Goal: Find specific page/section: Find specific page/section

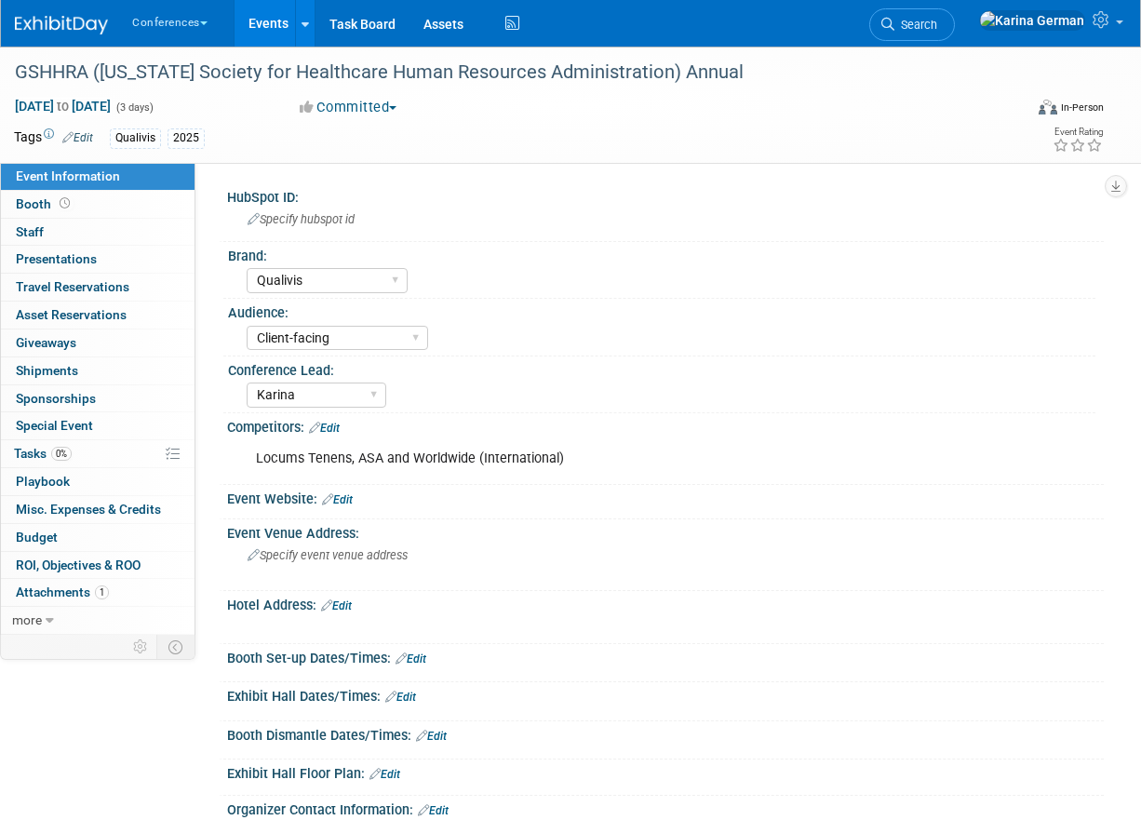
select select "Qualivis"
select select "Client-facing"
select select "Karina"
click at [938, 28] on span "Search" at bounding box center [916, 25] width 43 height 14
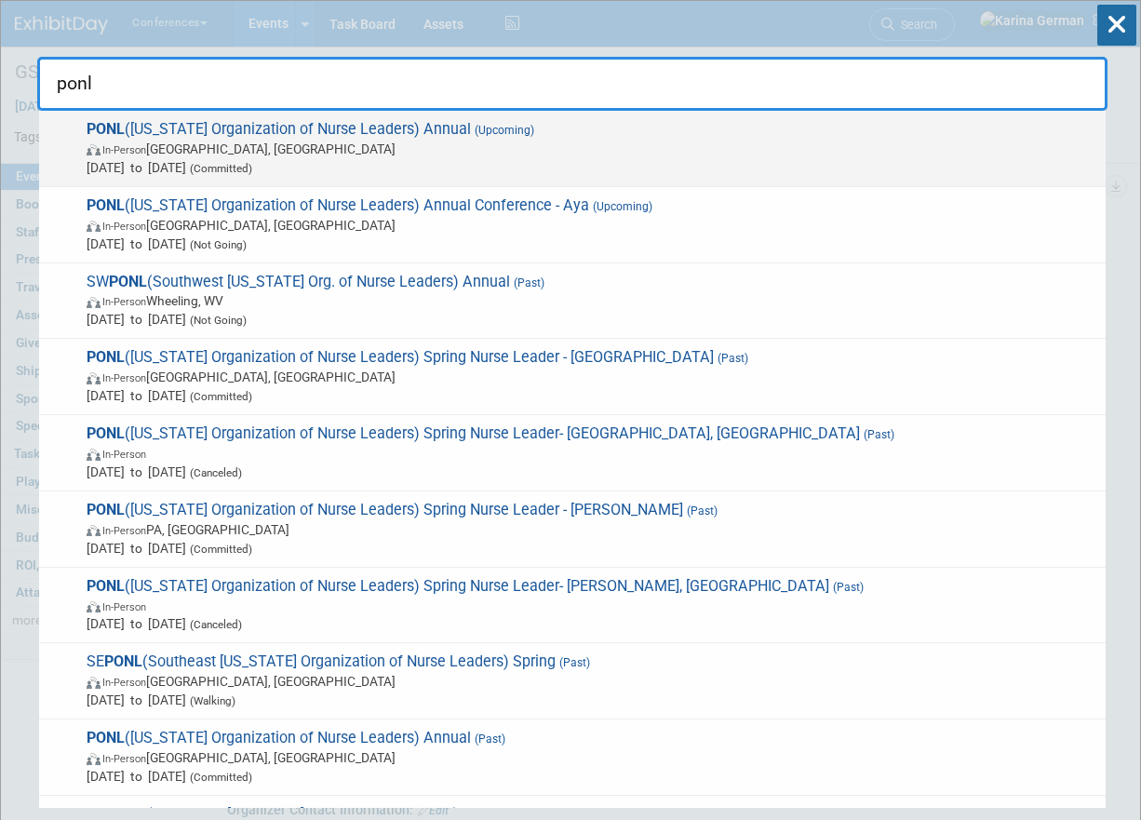
type input "ponl"
click at [252, 165] on span "(Committed)" at bounding box center [219, 168] width 66 height 13
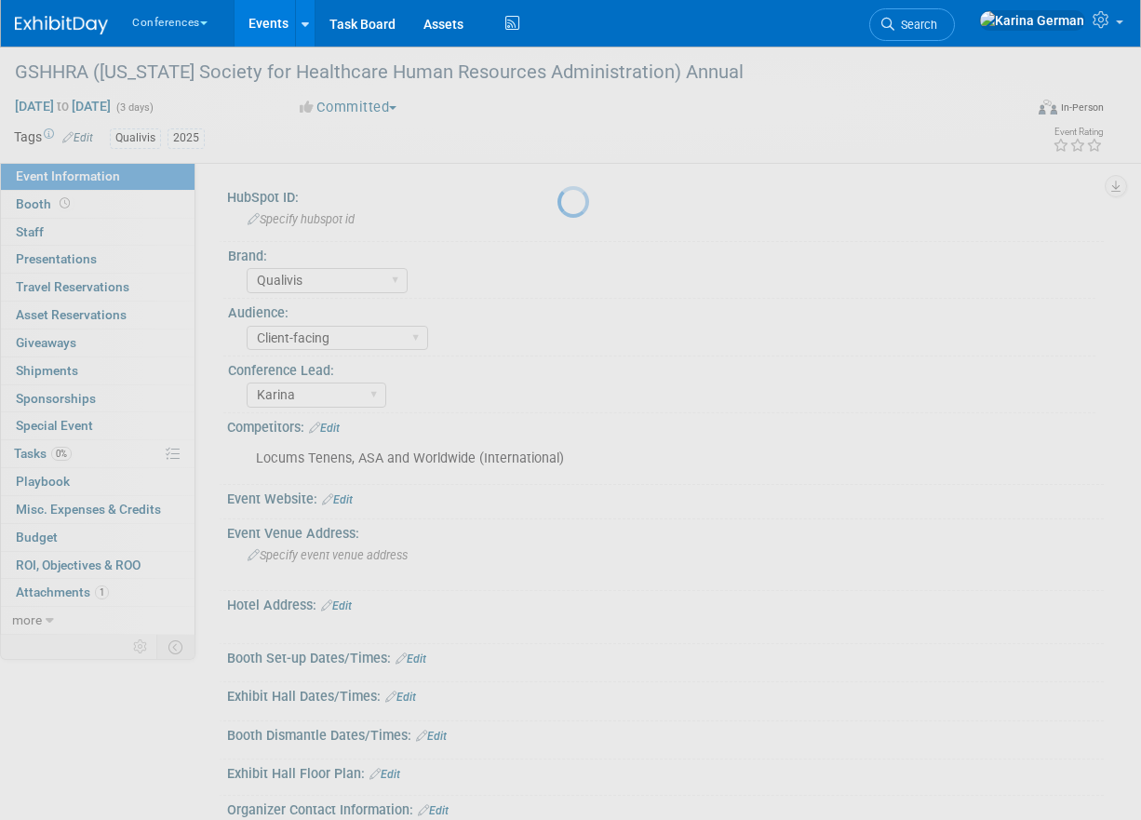
click at [584, 289] on div at bounding box center [571, 410] width 26 height 820
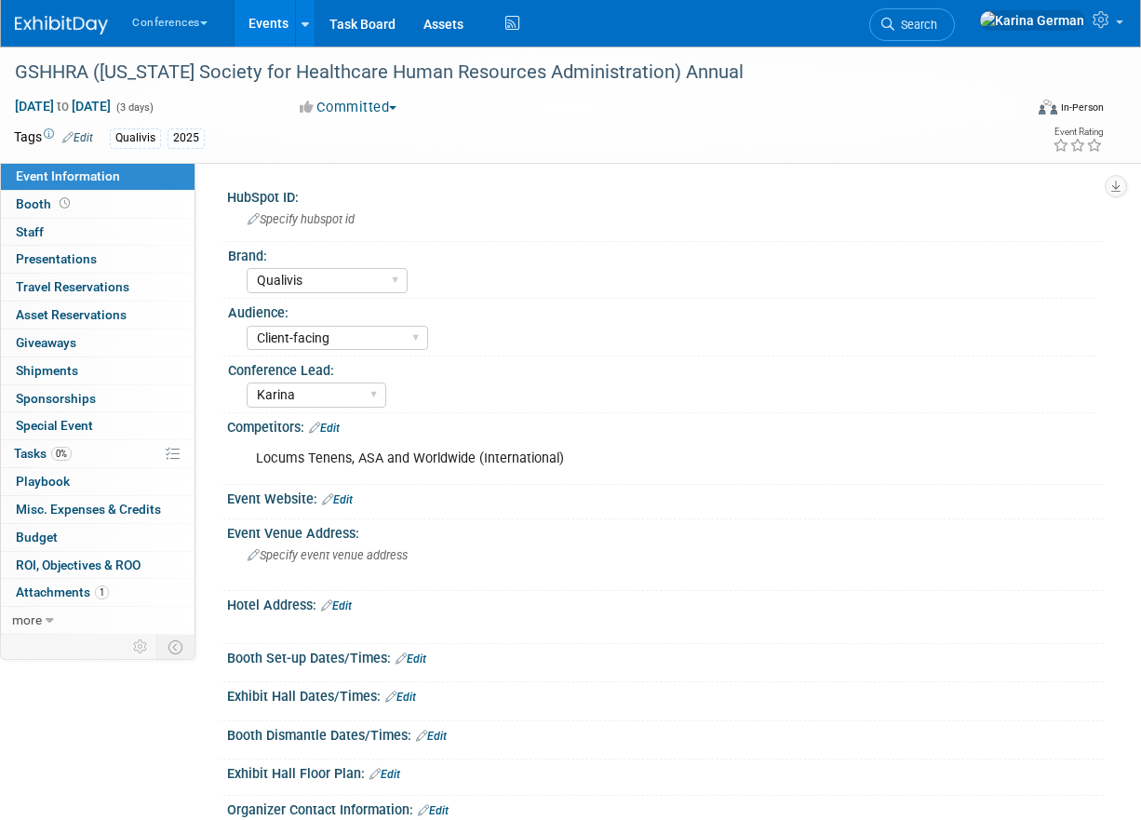
select select "Qualivis"
select select "Client-facing"
select select "Karina"
select select "Qualivis"
select select "Client-facing"
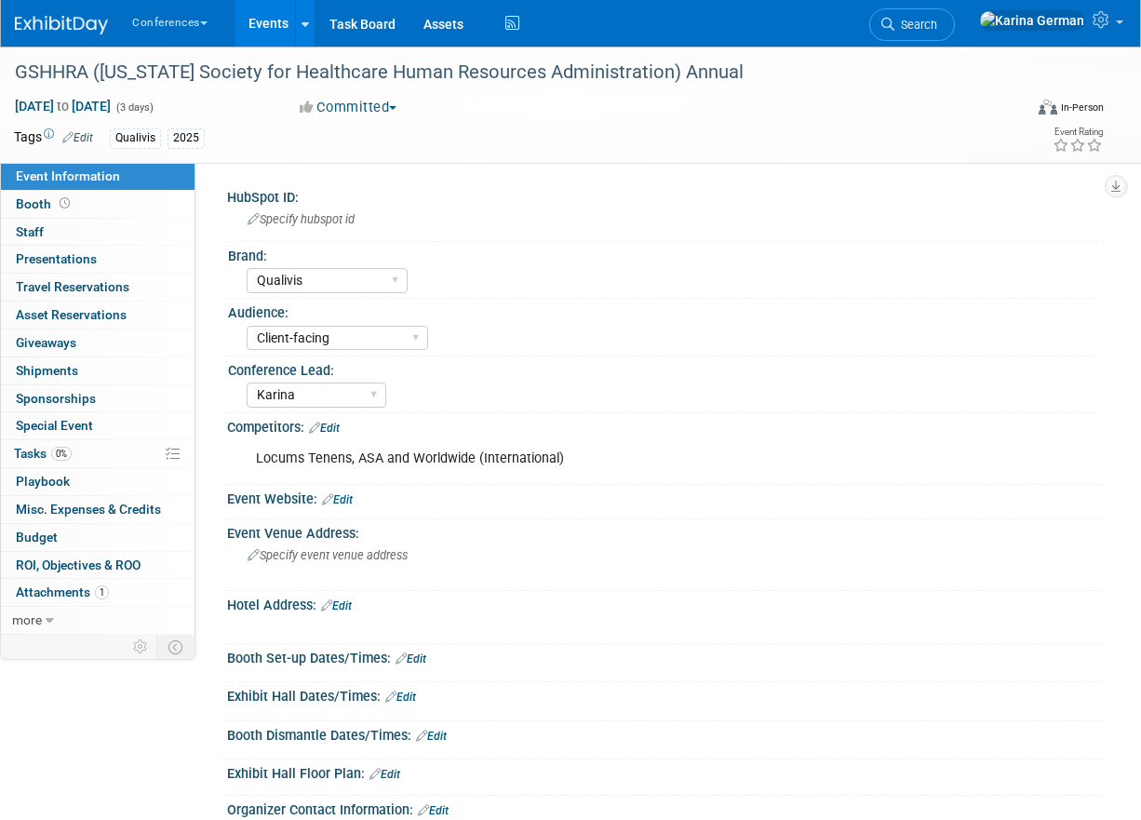
select select "Karina"
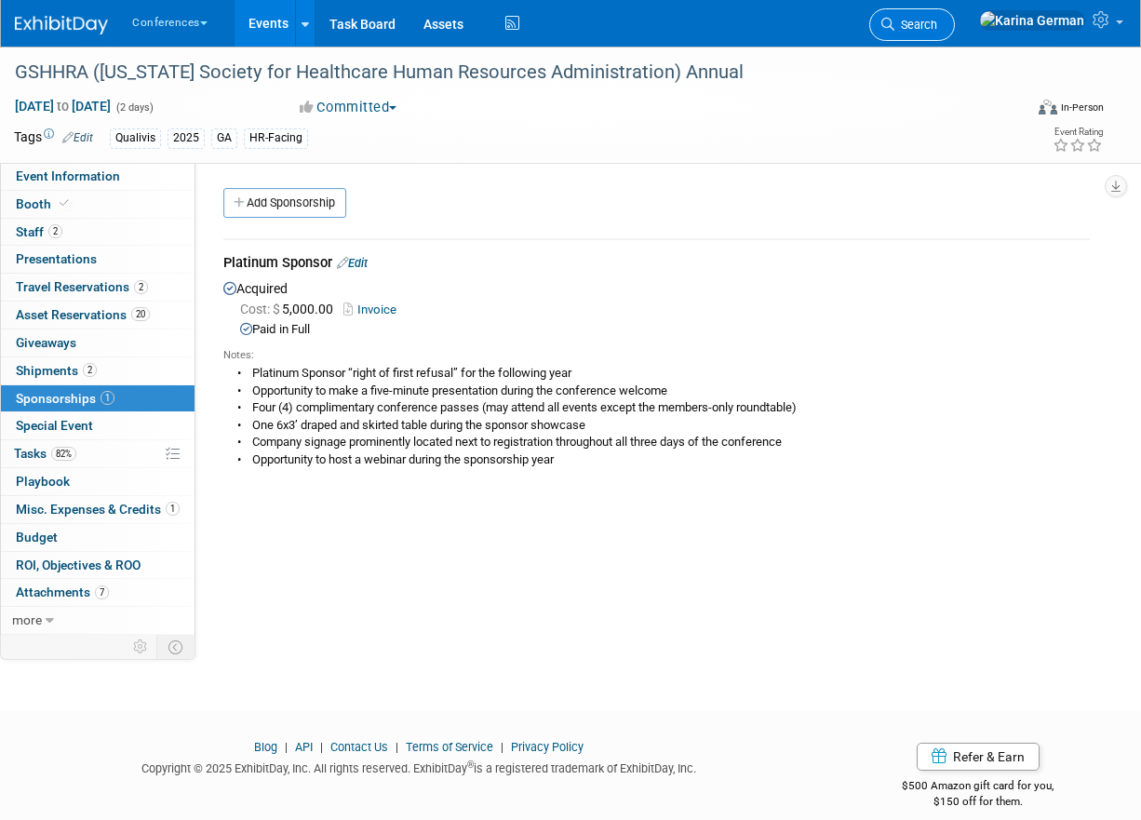
click at [955, 32] on link "Search" at bounding box center [913, 24] width 86 height 33
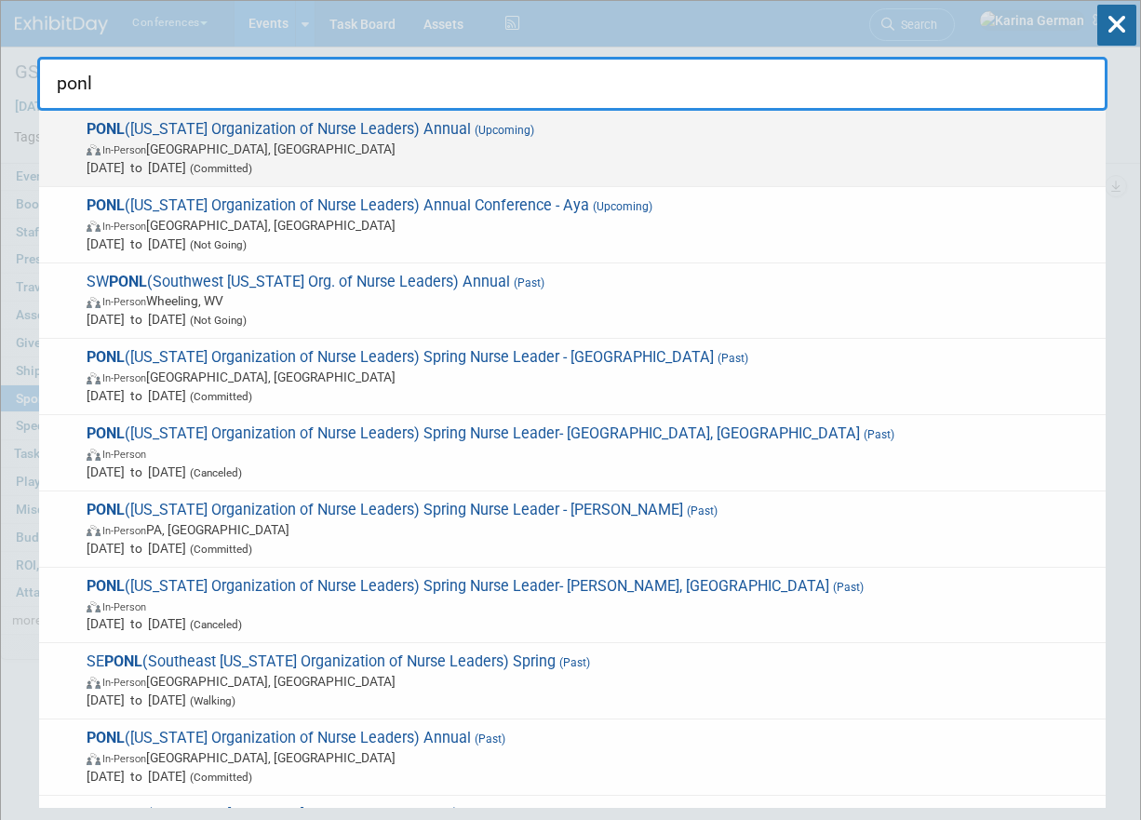
type input "ponl"
click at [365, 143] on span "In-Person Harrisburg, PA" at bounding box center [592, 149] width 1010 height 19
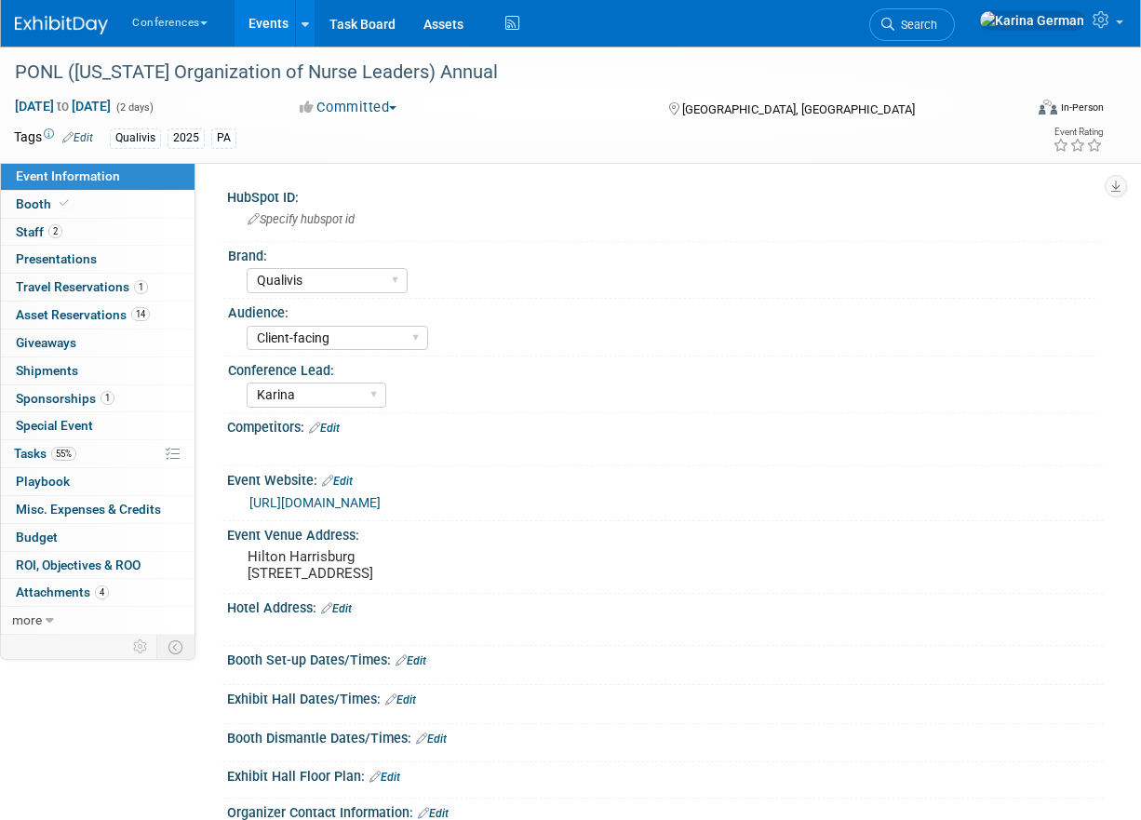
select select "Qualivis"
select select "Client-facing"
select select "Karina"
click at [116, 211] on link "Booth" at bounding box center [98, 204] width 194 height 27
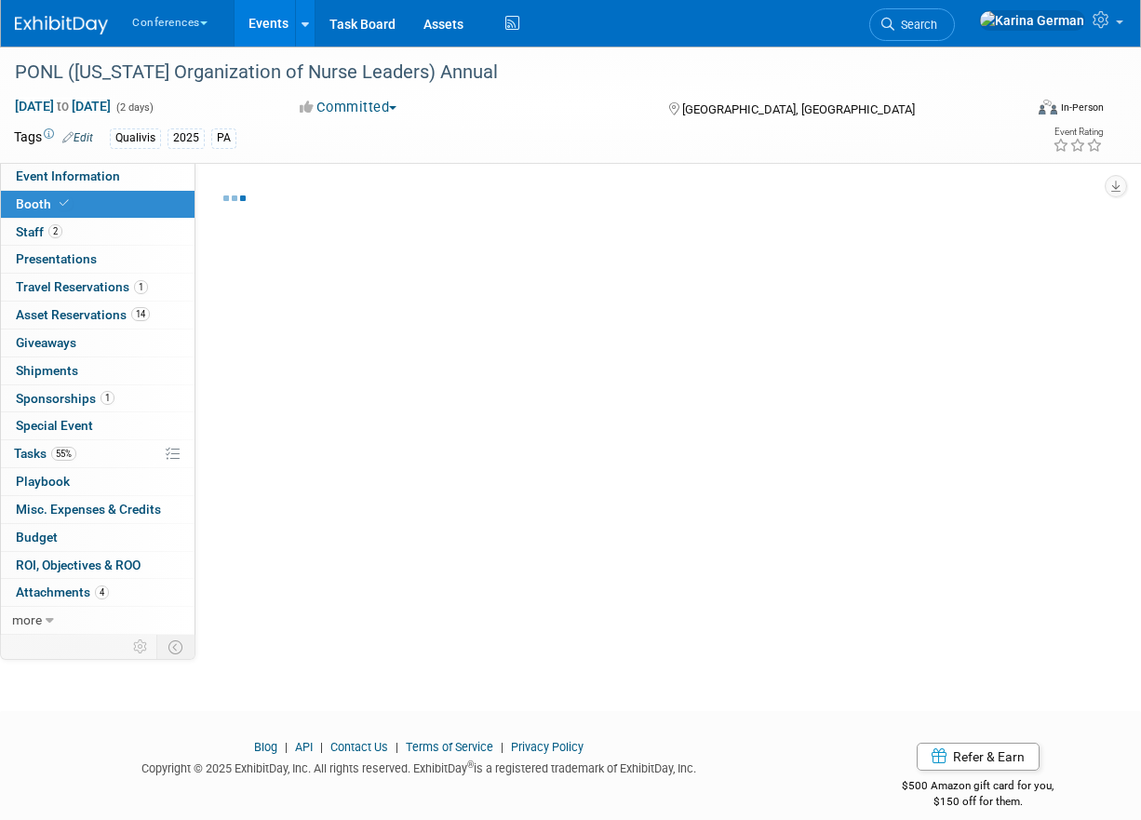
select select "6' tabletop"
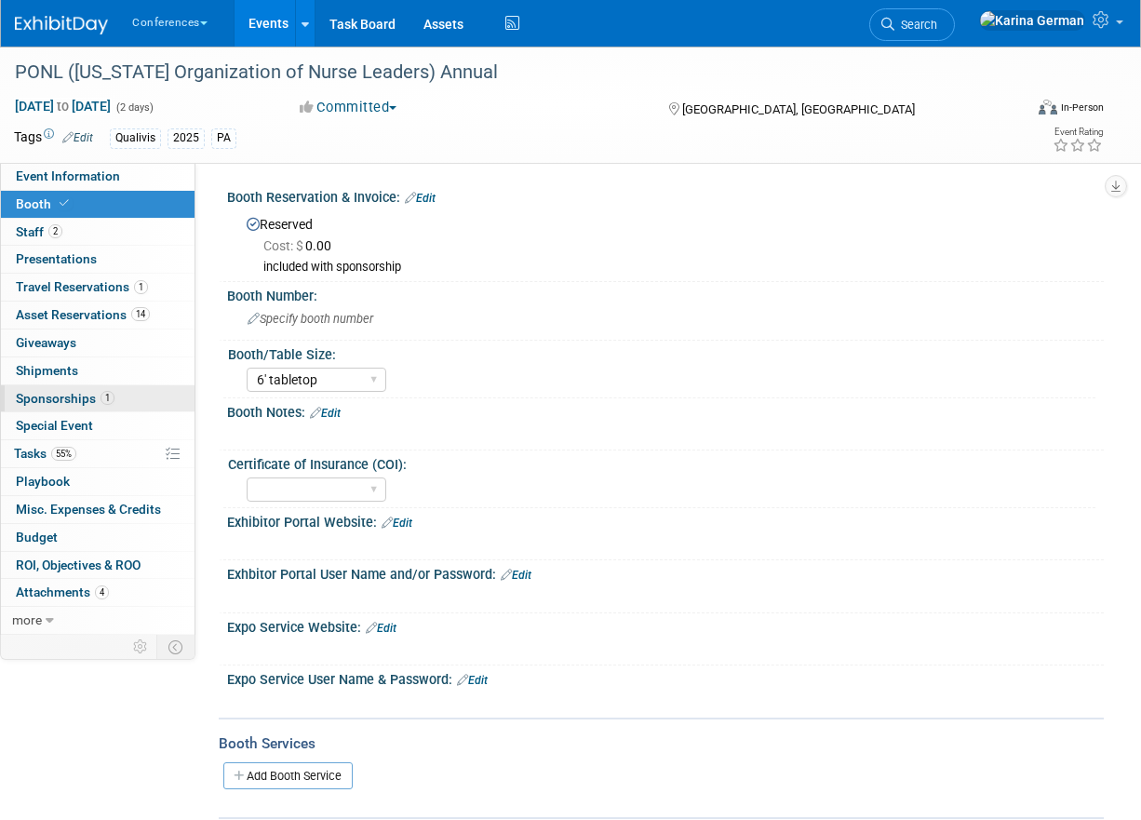
click at [71, 393] on span "Sponsorships 1" at bounding box center [65, 398] width 99 height 15
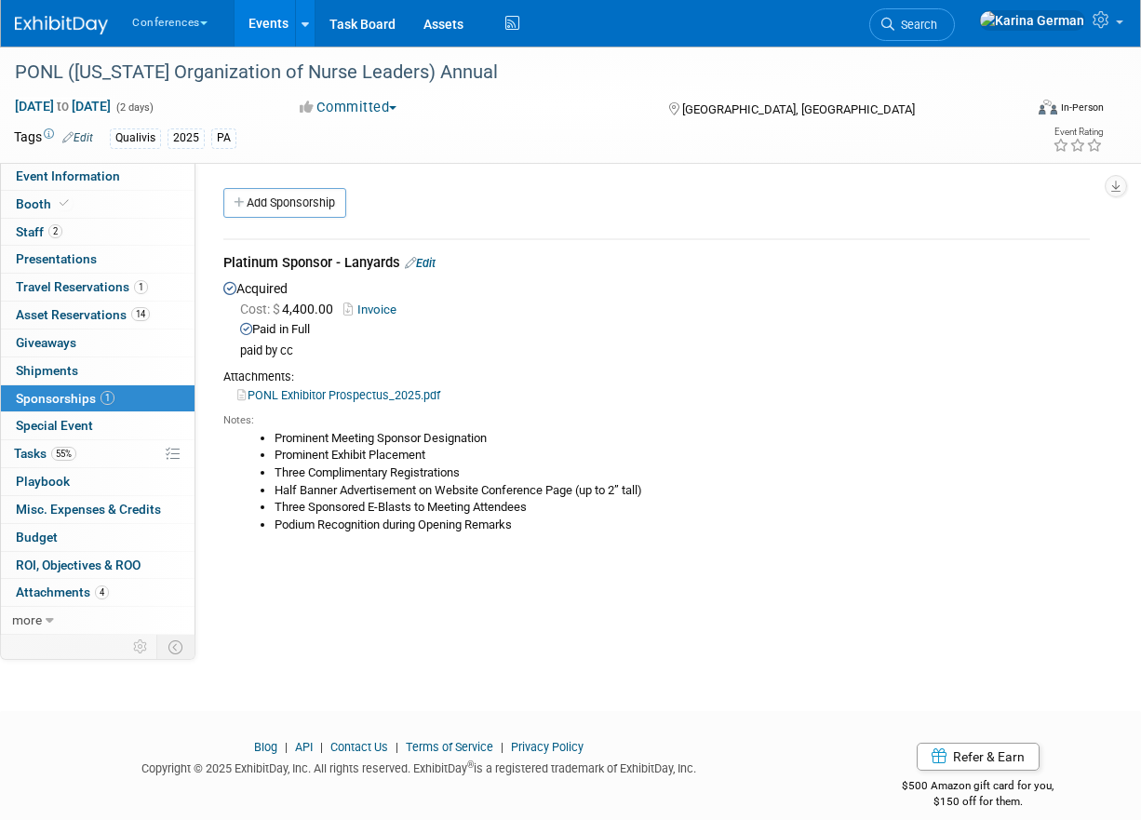
drag, startPoint x: 276, startPoint y: 453, endPoint x: 587, endPoint y: 534, distance: 321.4
click at [586, 534] on div "Notes: Prominent Meeting Sponsor Designation Prominent Exhibit Placement Three …" at bounding box center [656, 476] width 867 height 145
click at [587, 534] on div "Notes: Prominent Meeting Sponsor Designation Prominent Exhibit Placement Three …" at bounding box center [656, 476] width 867 height 145
click at [101, 468] on link "0 Playbook 0" at bounding box center [98, 481] width 194 height 27
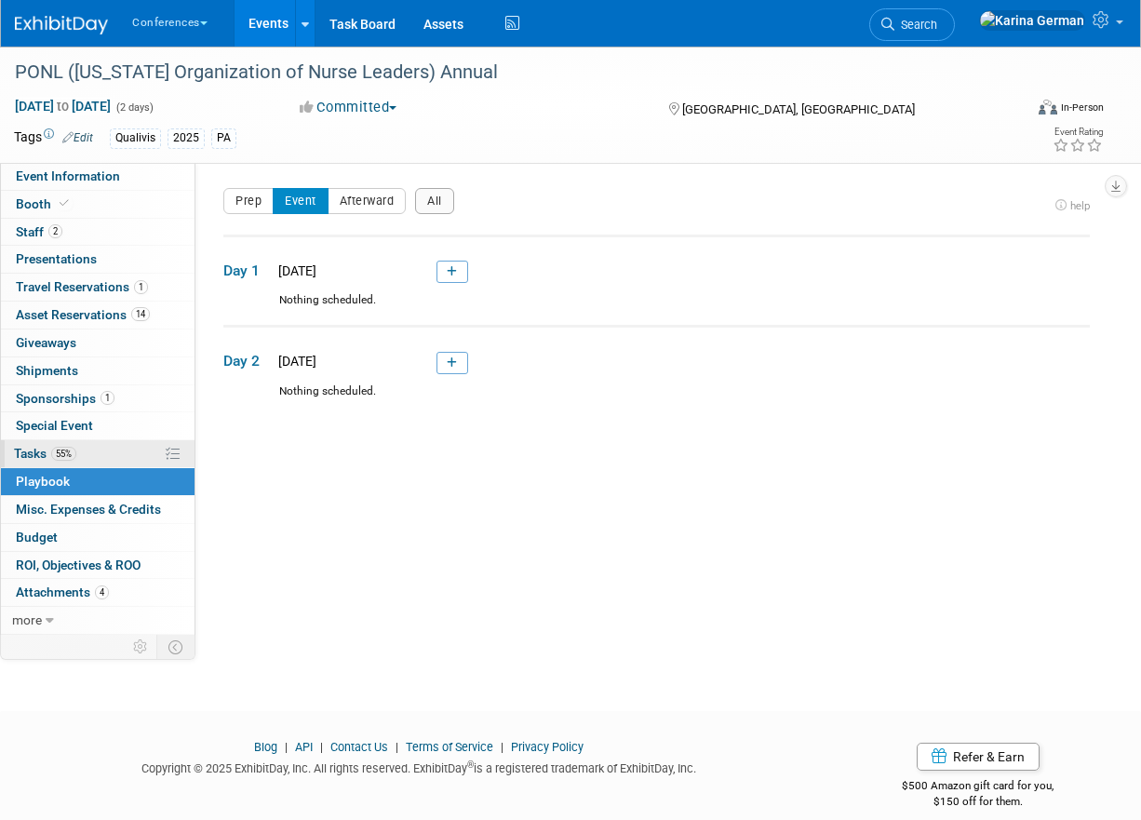
click at [79, 454] on link "55% Tasks 55%" at bounding box center [98, 453] width 194 height 27
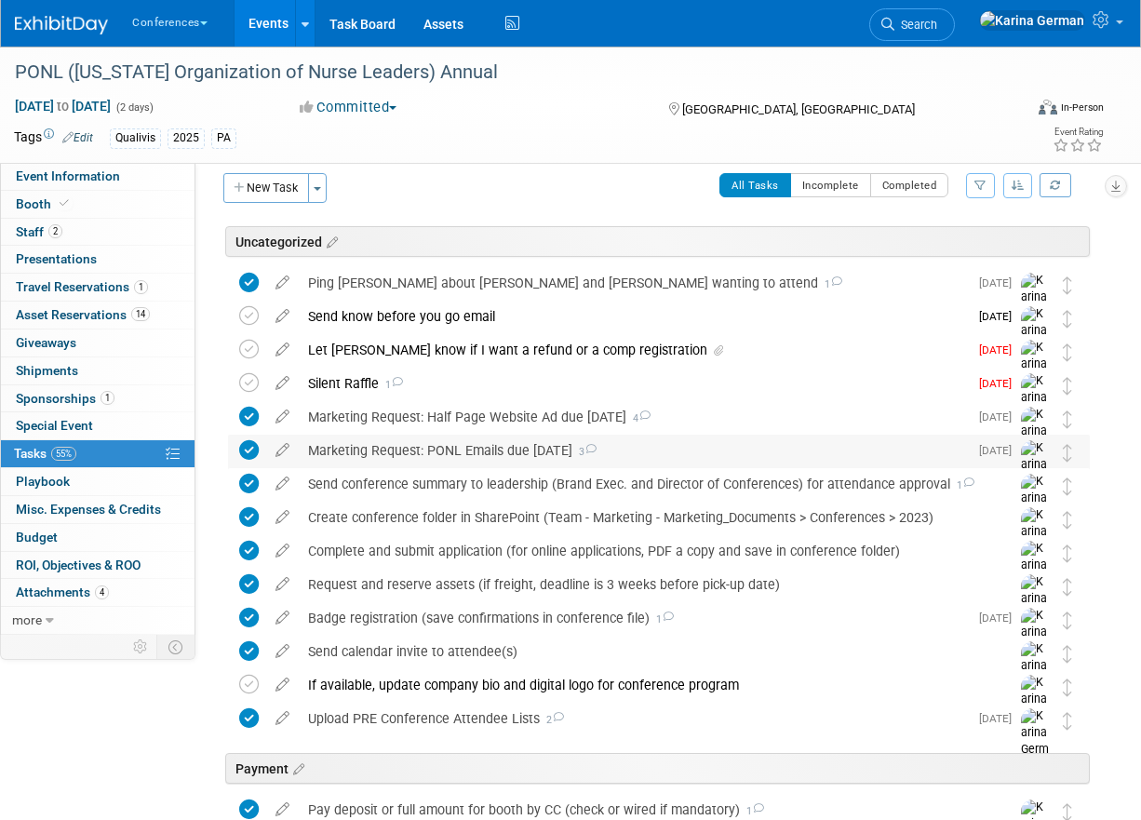
scroll to position [21, 0]
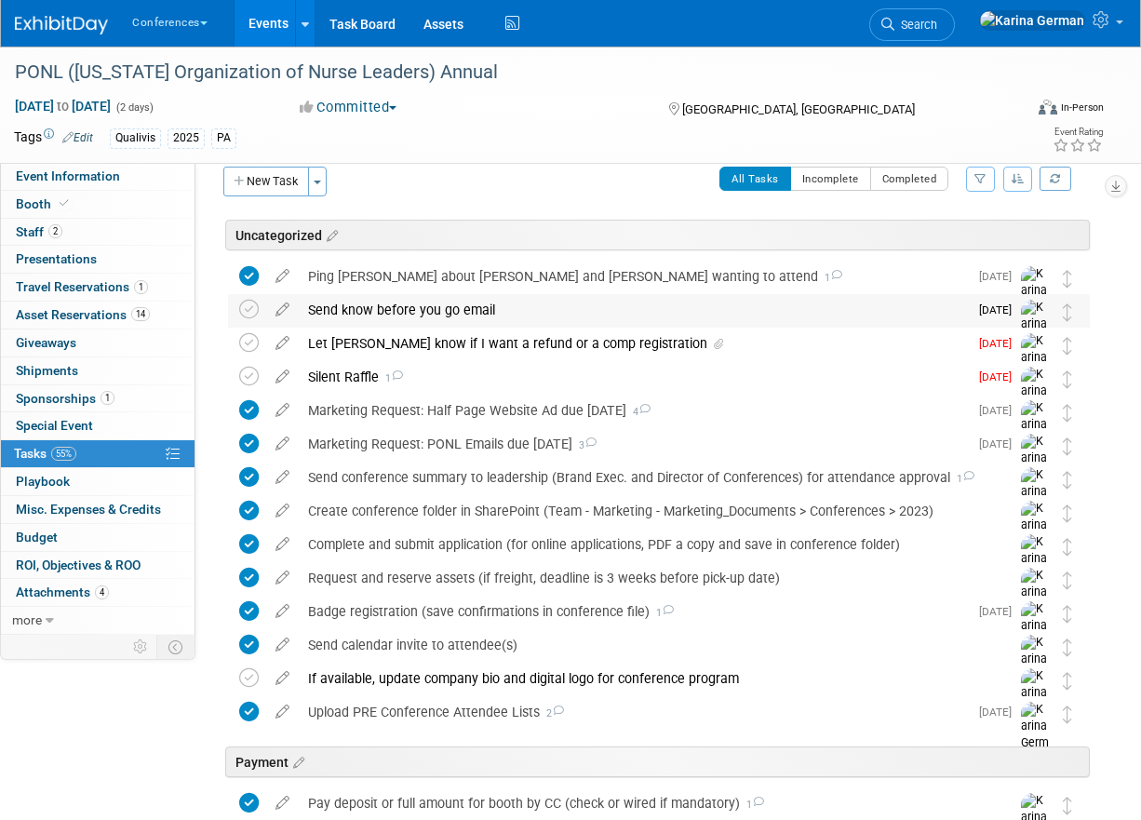
click at [415, 317] on div "Send know before you go email" at bounding box center [633, 310] width 669 height 32
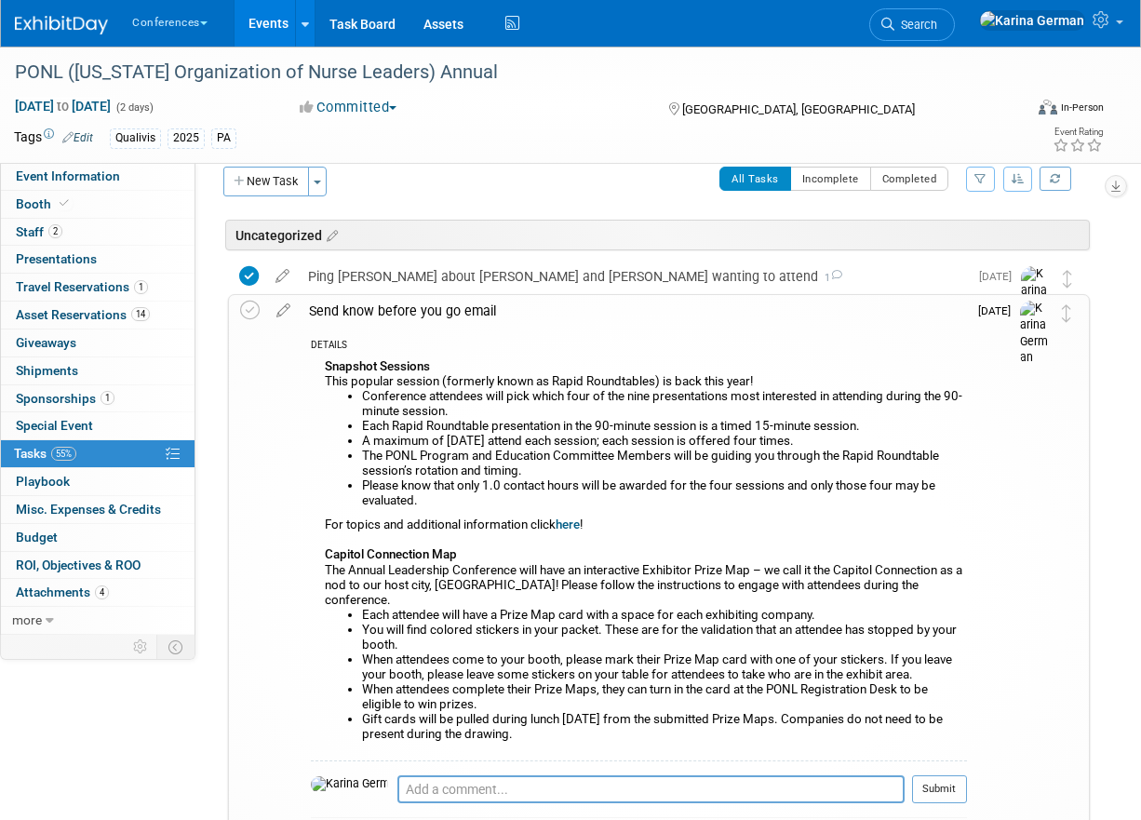
click at [415, 317] on div "Send know before you go email" at bounding box center [634, 311] width 668 height 32
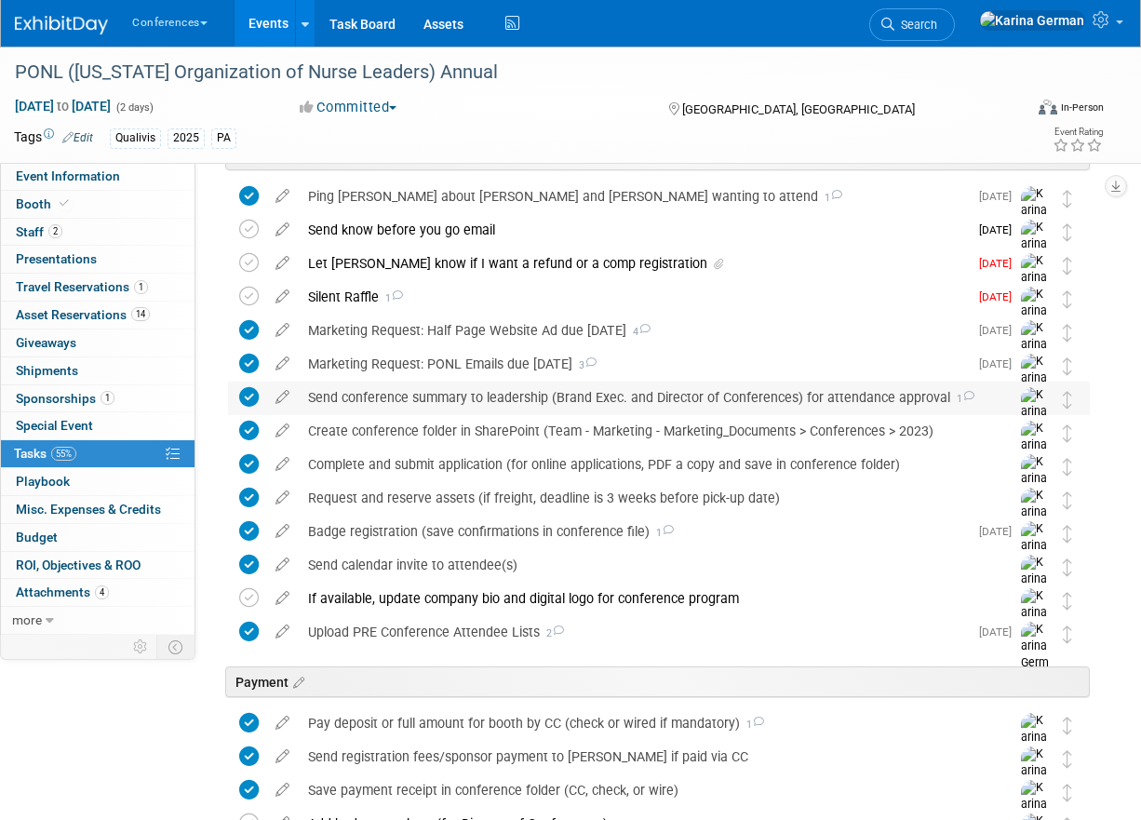
scroll to position [0, 0]
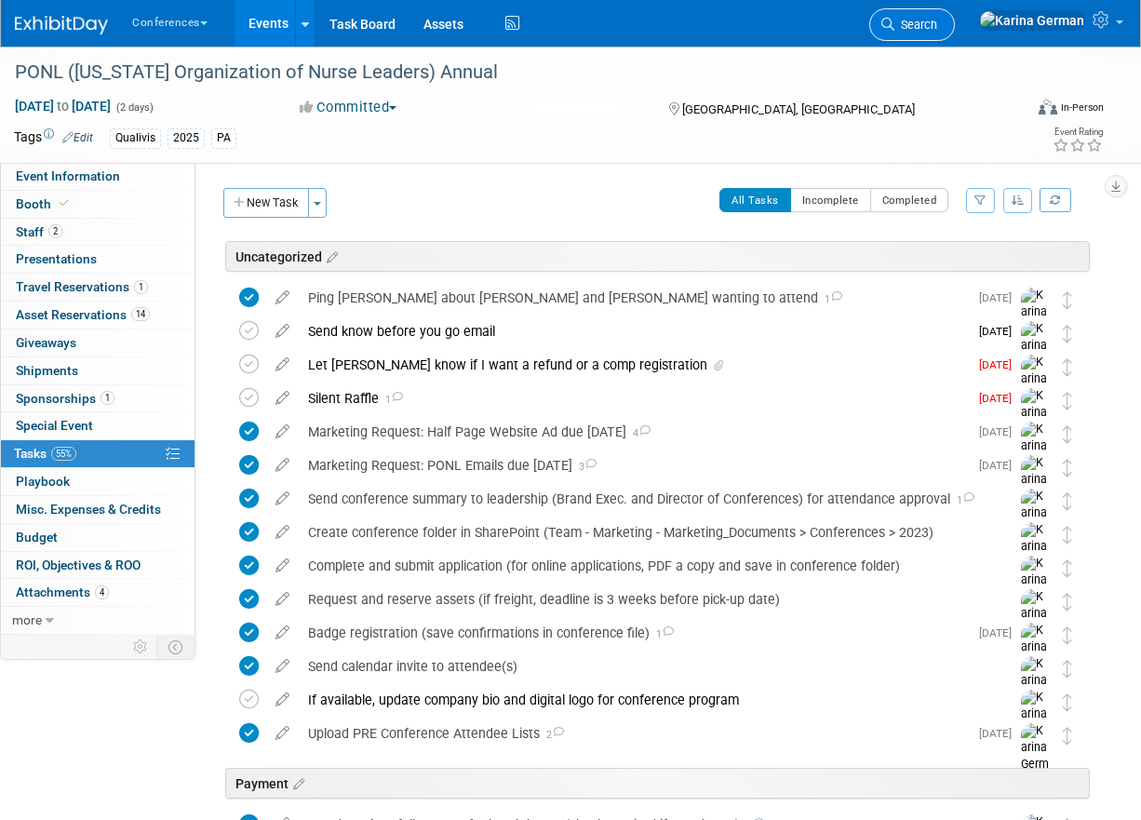
click at [938, 25] on span "Search" at bounding box center [916, 25] width 43 height 14
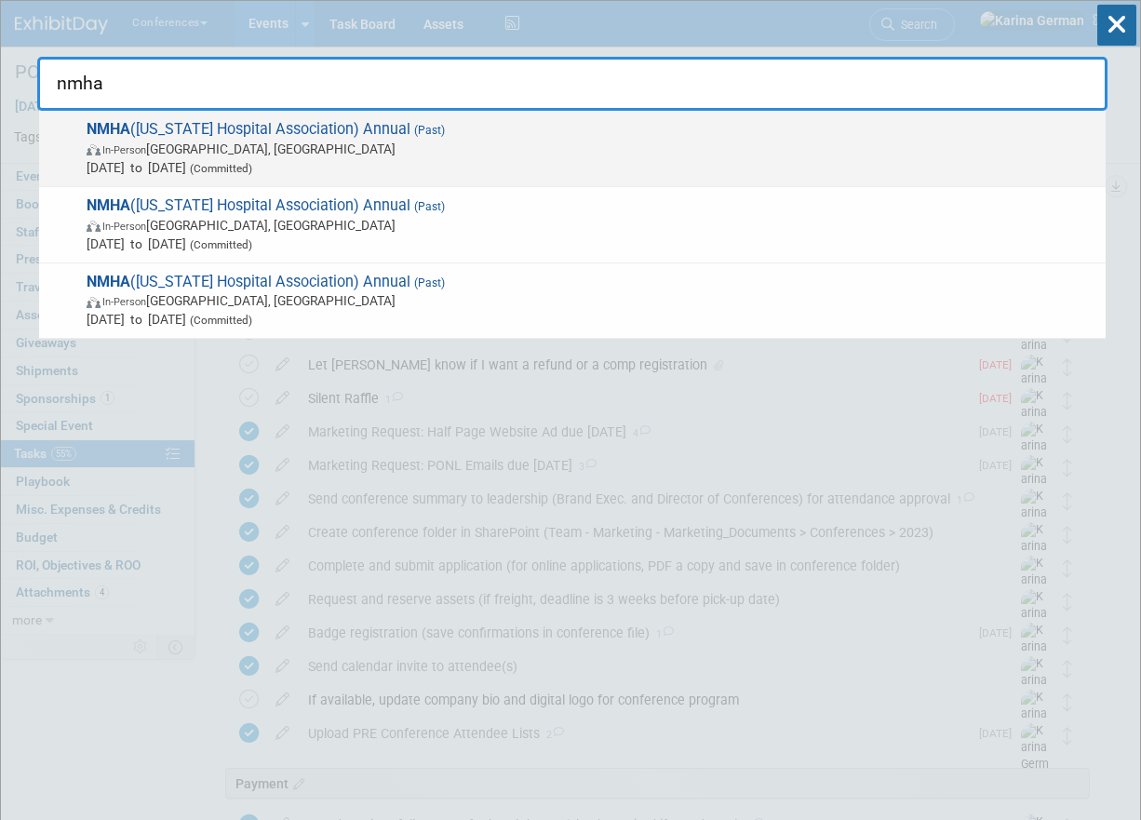
type input "nmha"
click at [503, 147] on span "In-Person Albuquerque, NM" at bounding box center [592, 149] width 1010 height 19
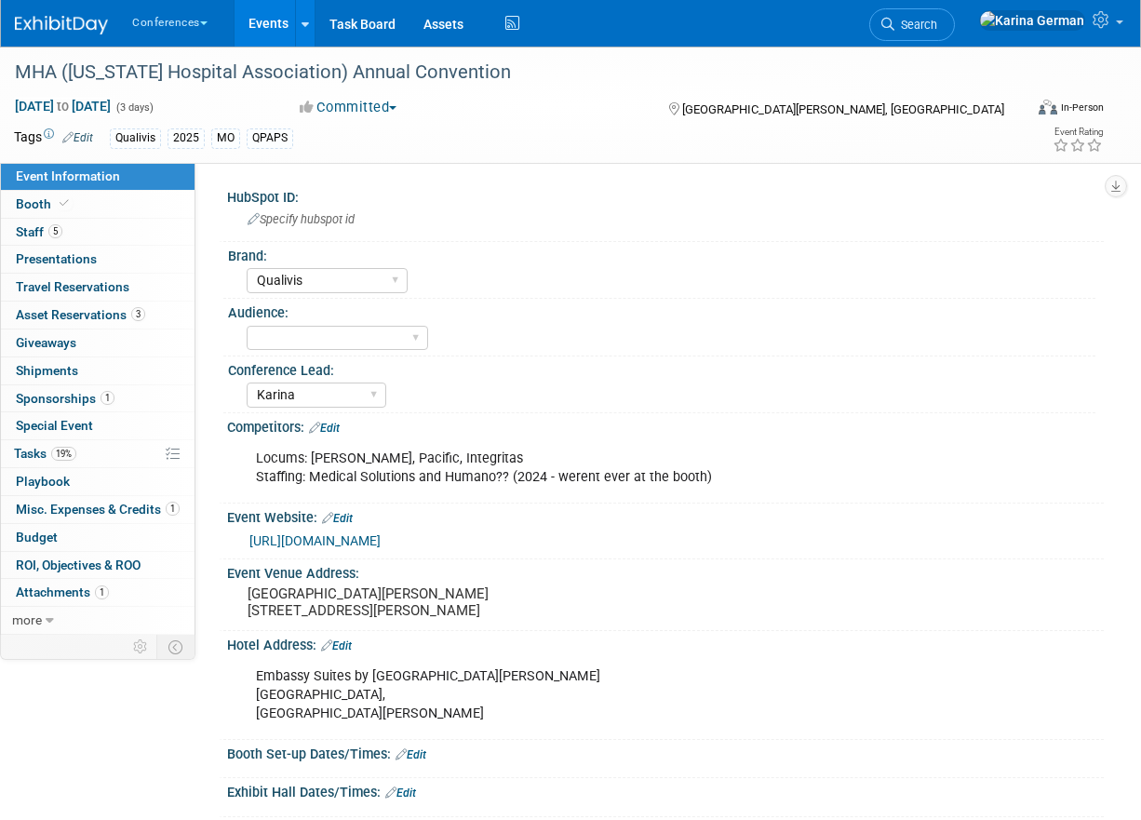
select select "Qualivis"
select select "Karina"
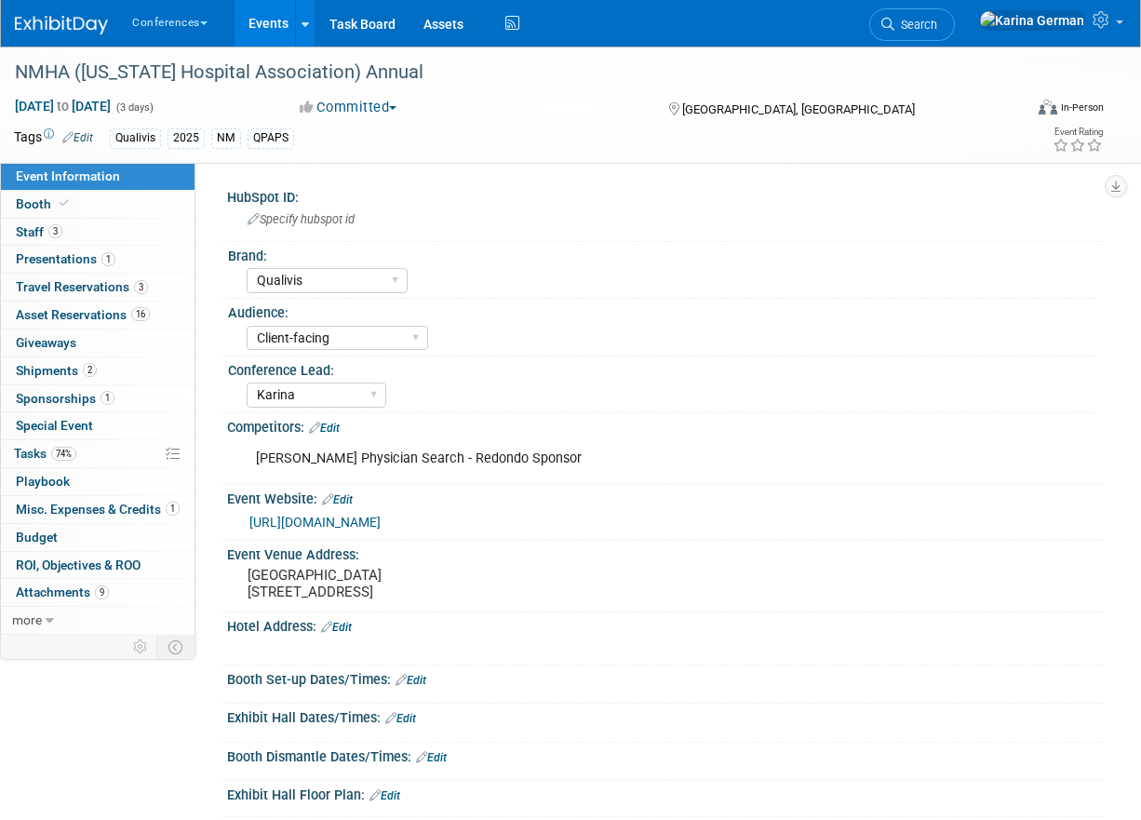
select select "Qualivis"
select select "Client-facing"
select select "Karina"
click at [124, 406] on link "1 Sponsorships 1" at bounding box center [98, 398] width 194 height 27
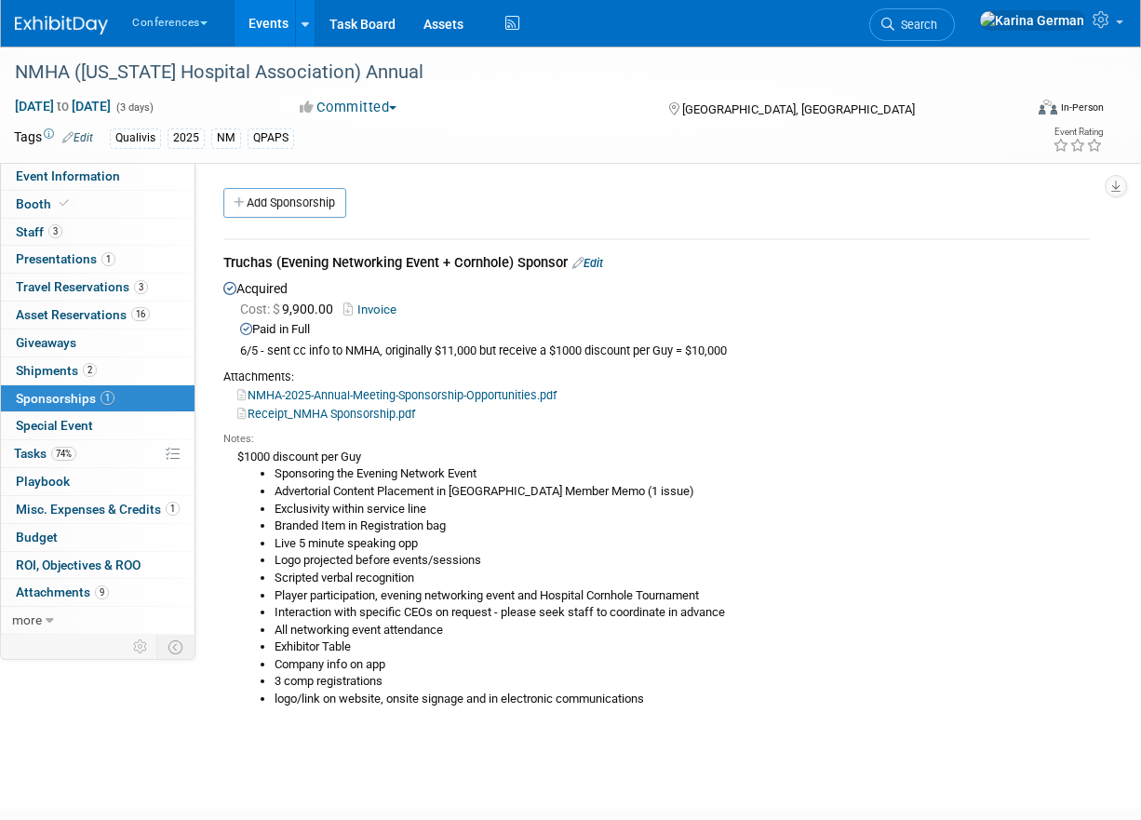
scroll to position [2, 0]
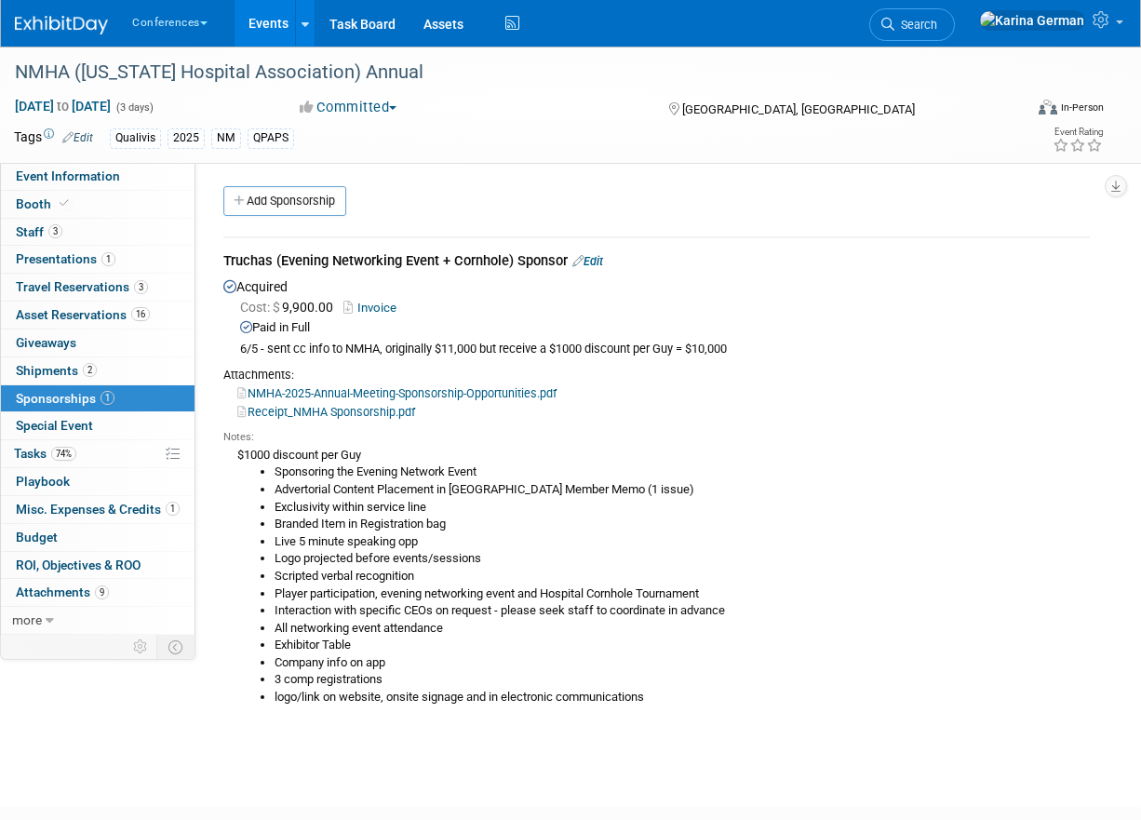
click at [267, 257] on div "Truchas (Evening Networking Event + Cornhole) Sponsor Edit" at bounding box center [656, 262] width 867 height 23
click at [491, 213] on div "Add Sponsorship" at bounding box center [661, 203] width 885 height 34
